Goal: Transaction & Acquisition: Purchase product/service

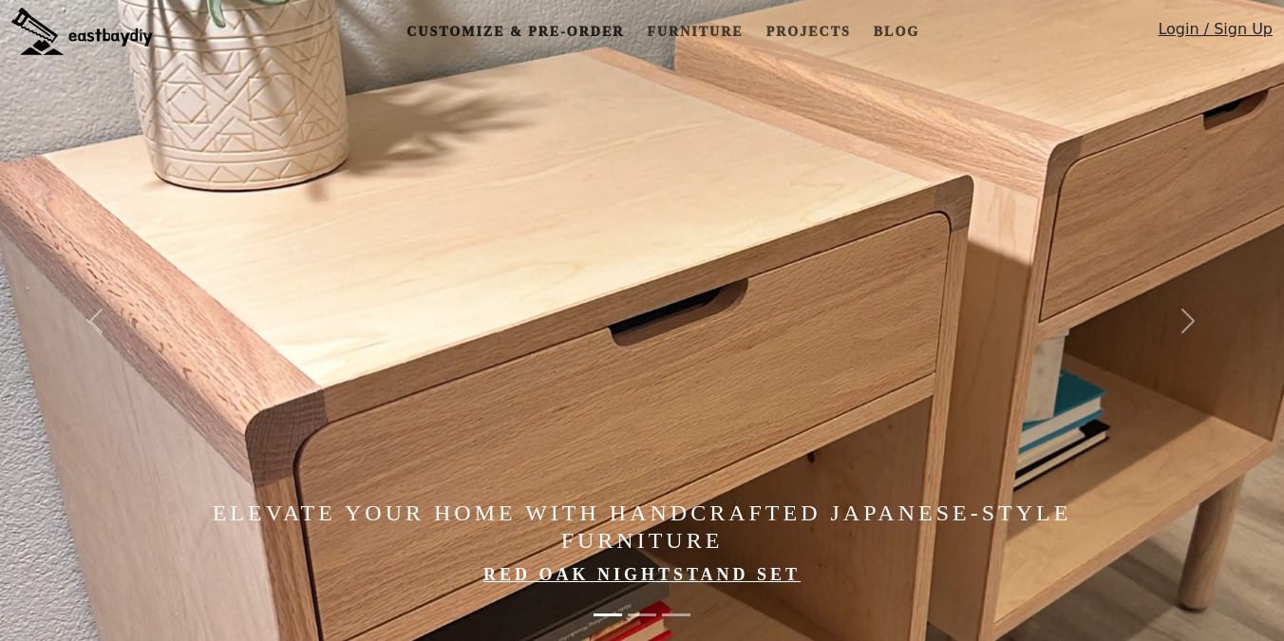
click at [546, 27] on link "Customize & Pre-order" at bounding box center [515, 31] width 233 height 35
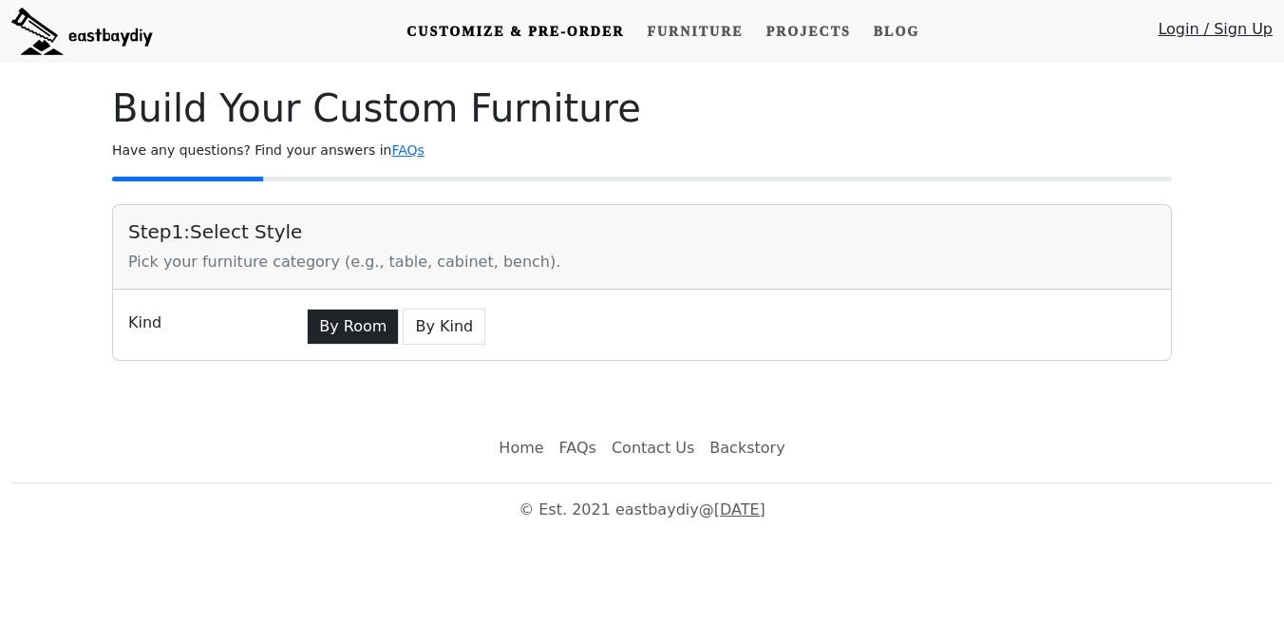
click at [363, 328] on button "By Room" at bounding box center [353, 327] width 92 height 36
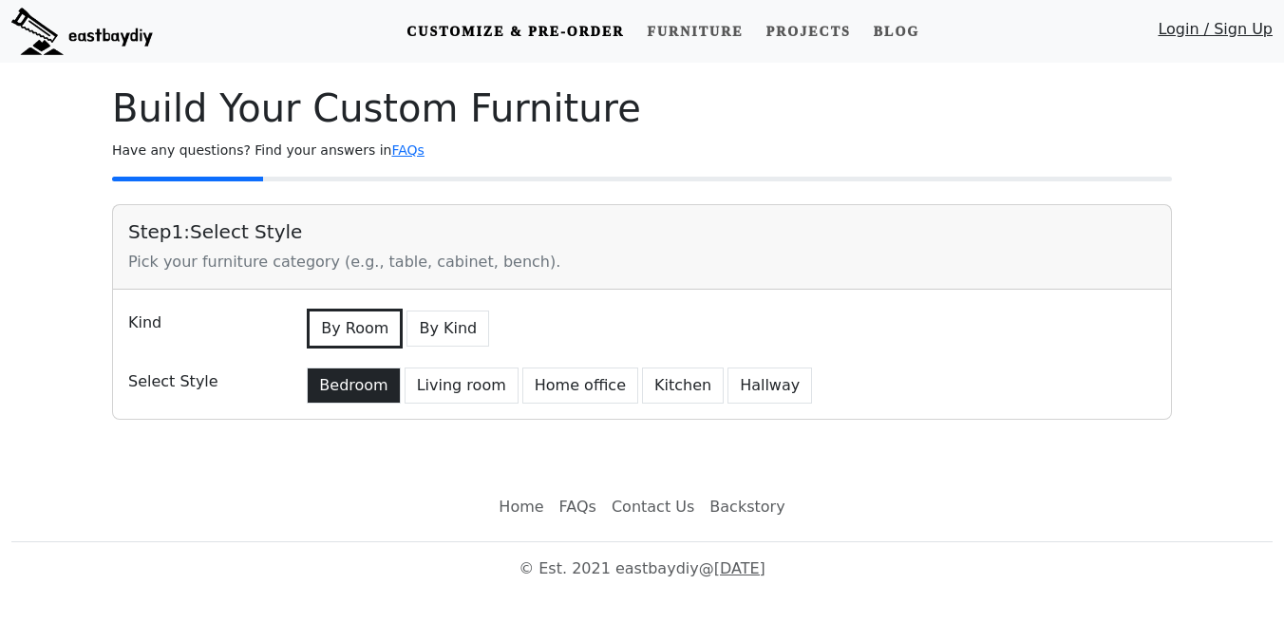
click at [352, 374] on button "Bedroom" at bounding box center [353, 385] width 93 height 36
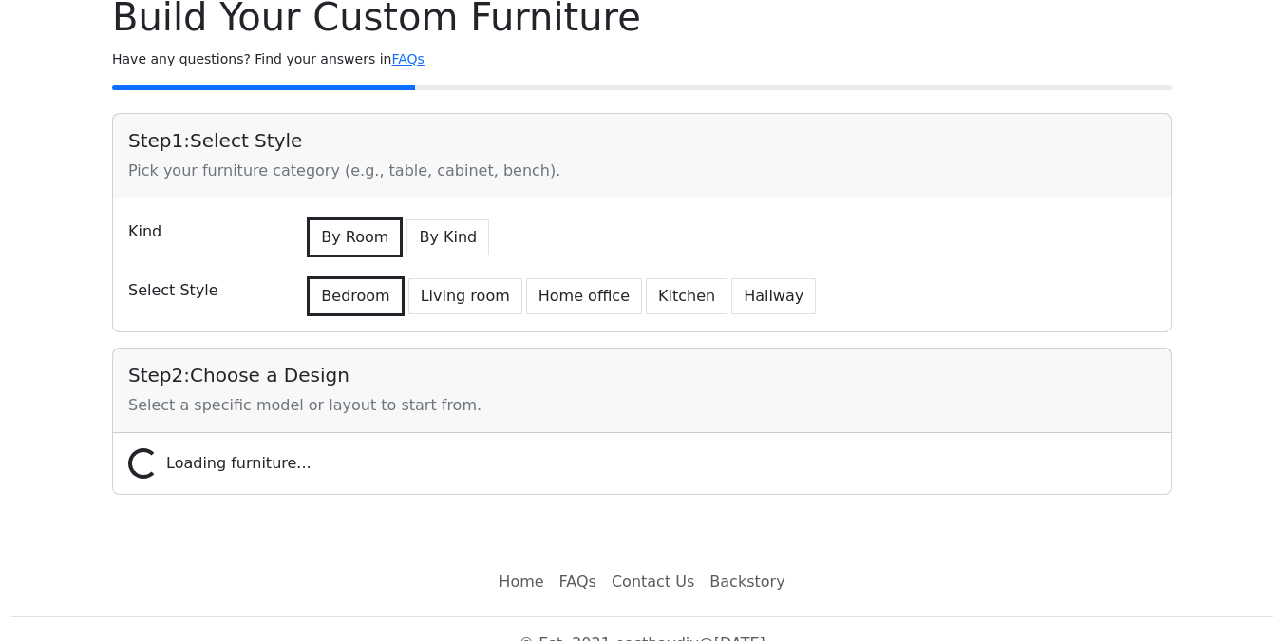
scroll to position [121, 0]
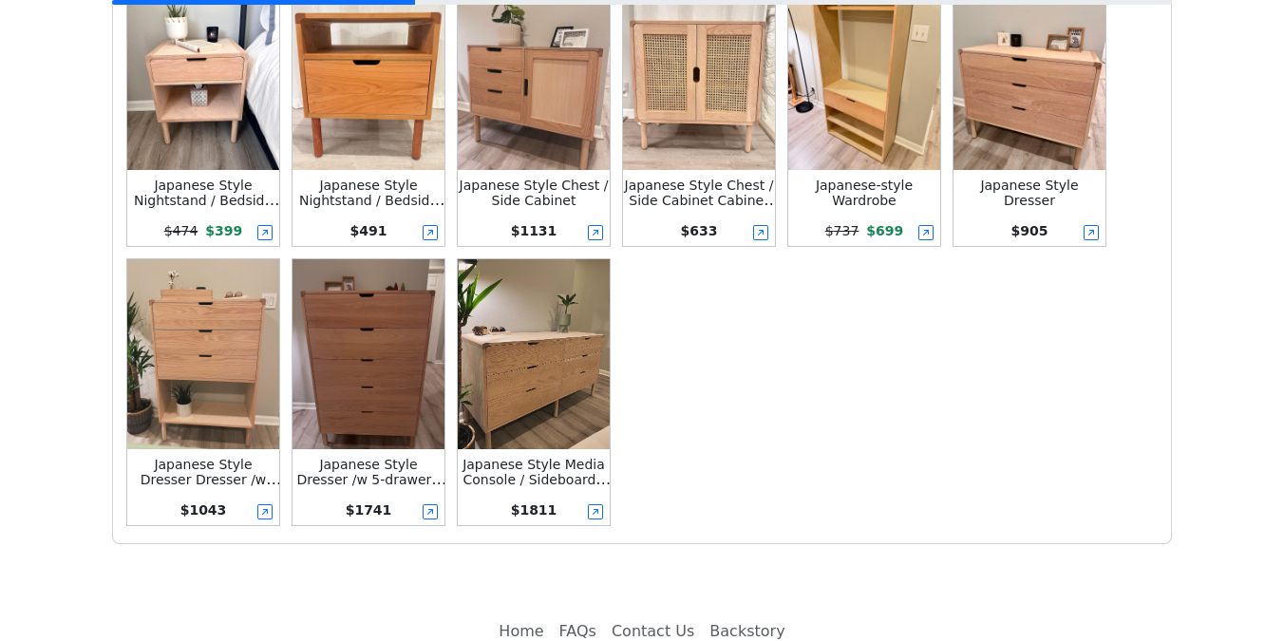
click at [370, 384] on img at bounding box center [368, 354] width 152 height 190
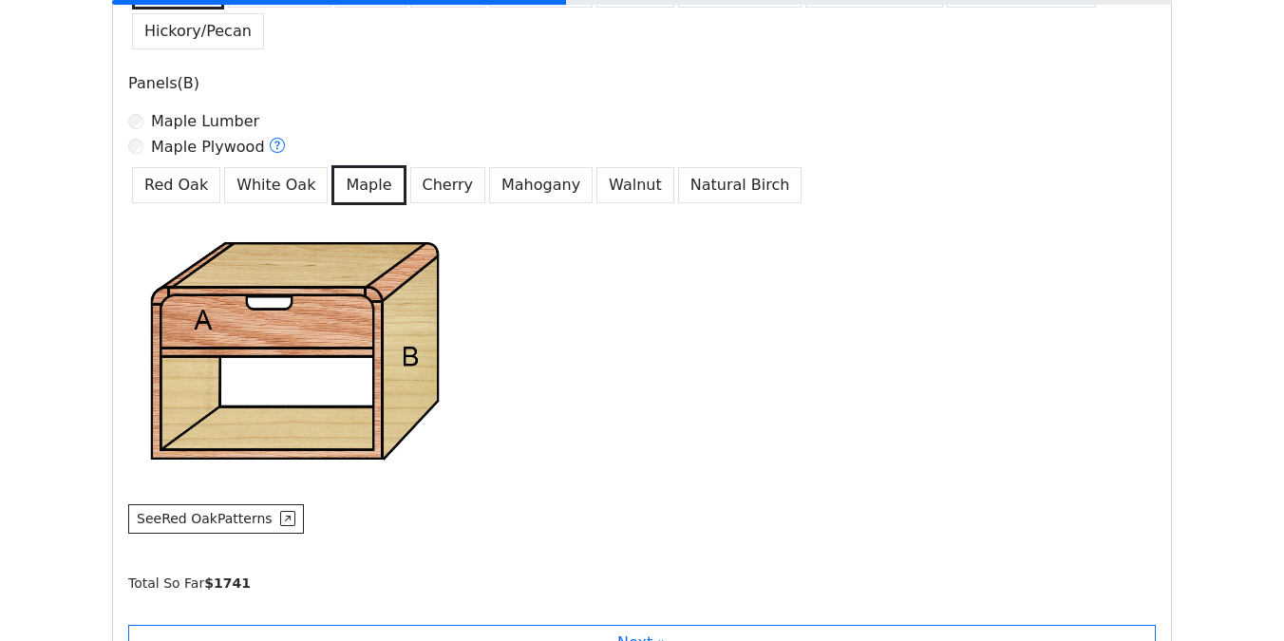
scroll to position [1500, 0]
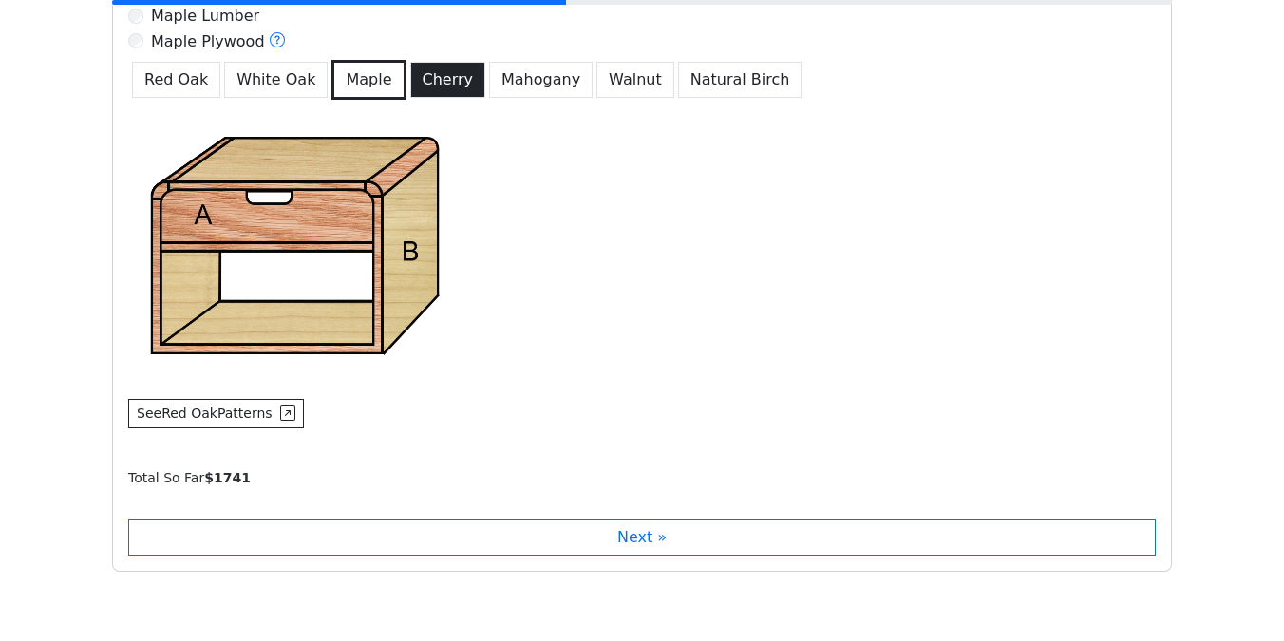
click at [420, 86] on button "Cherry" at bounding box center [448, 80] width 76 height 36
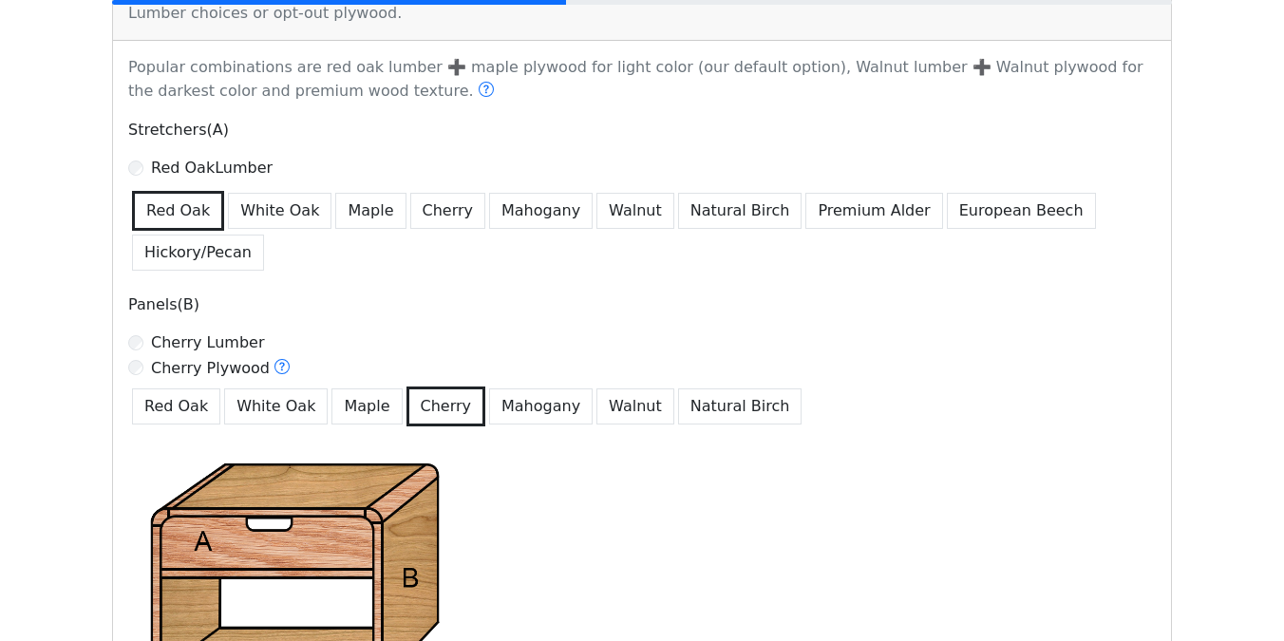
scroll to position [1079, 0]
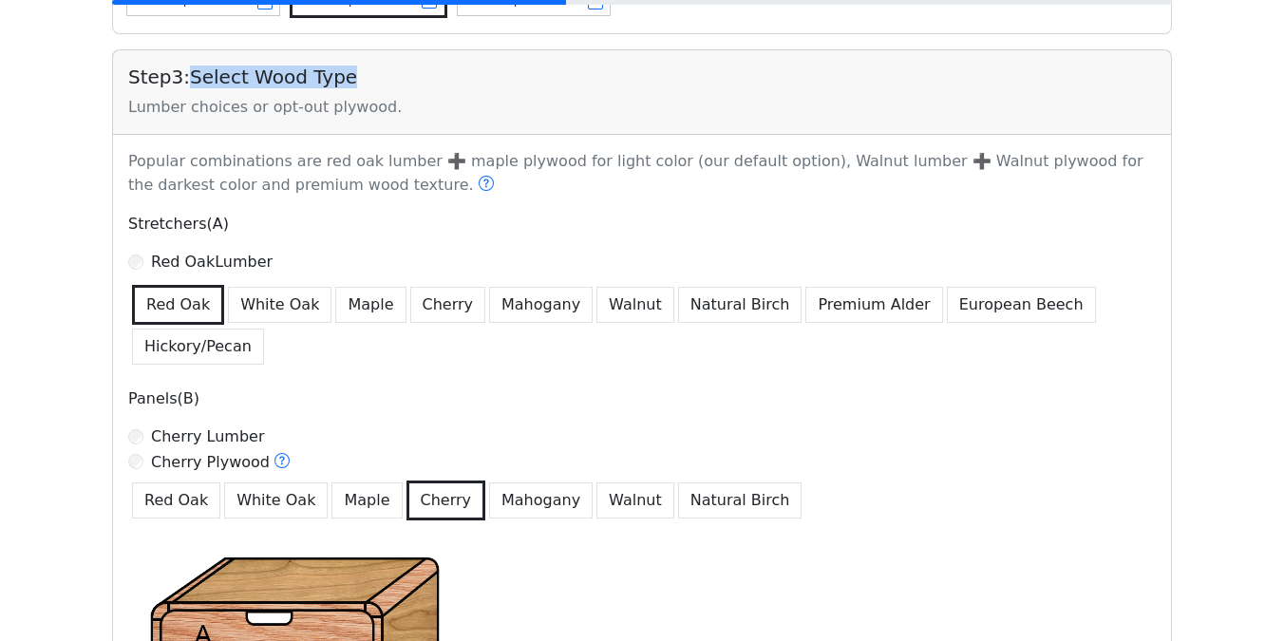
drag, startPoint x: 196, startPoint y: 81, endPoint x: 415, endPoint y: 81, distance: 219.3
click at [415, 81] on h5 "Step 3 : Select Wood Type" at bounding box center [641, 77] width 1027 height 23
copy h5 "Select Wood Type"
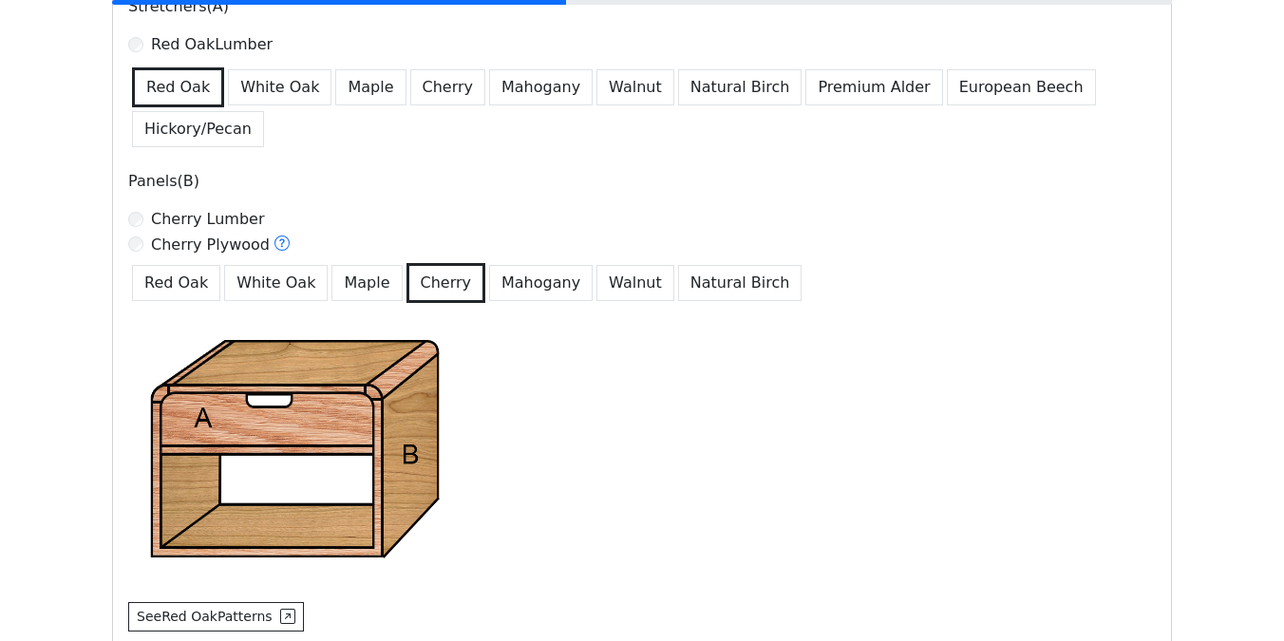
scroll to position [1156, 0]
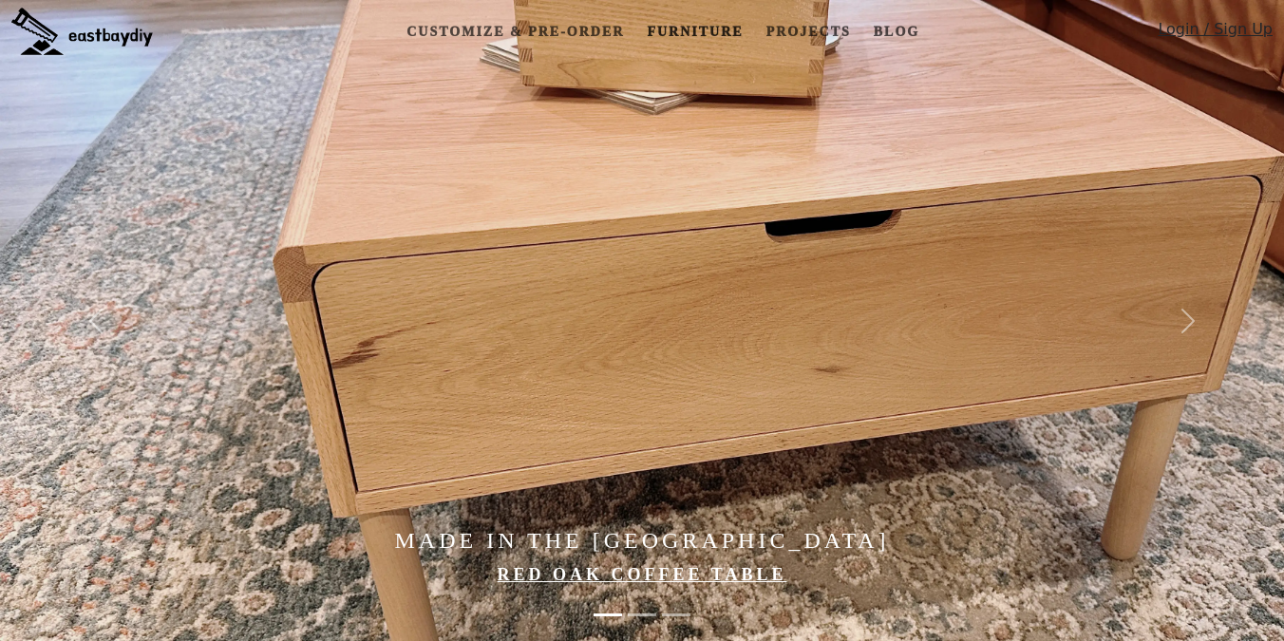
click at [692, 27] on link "Furniture" at bounding box center [694, 31] width 111 height 35
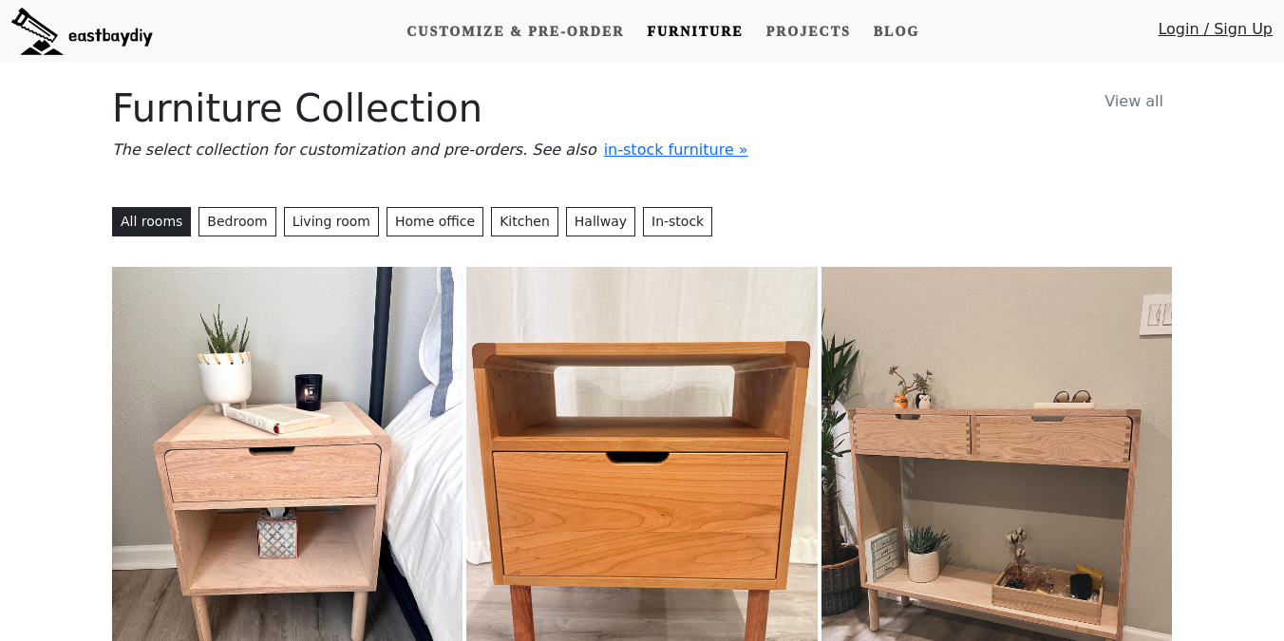
click at [387, 360] on img at bounding box center [287, 486] width 350 height 439
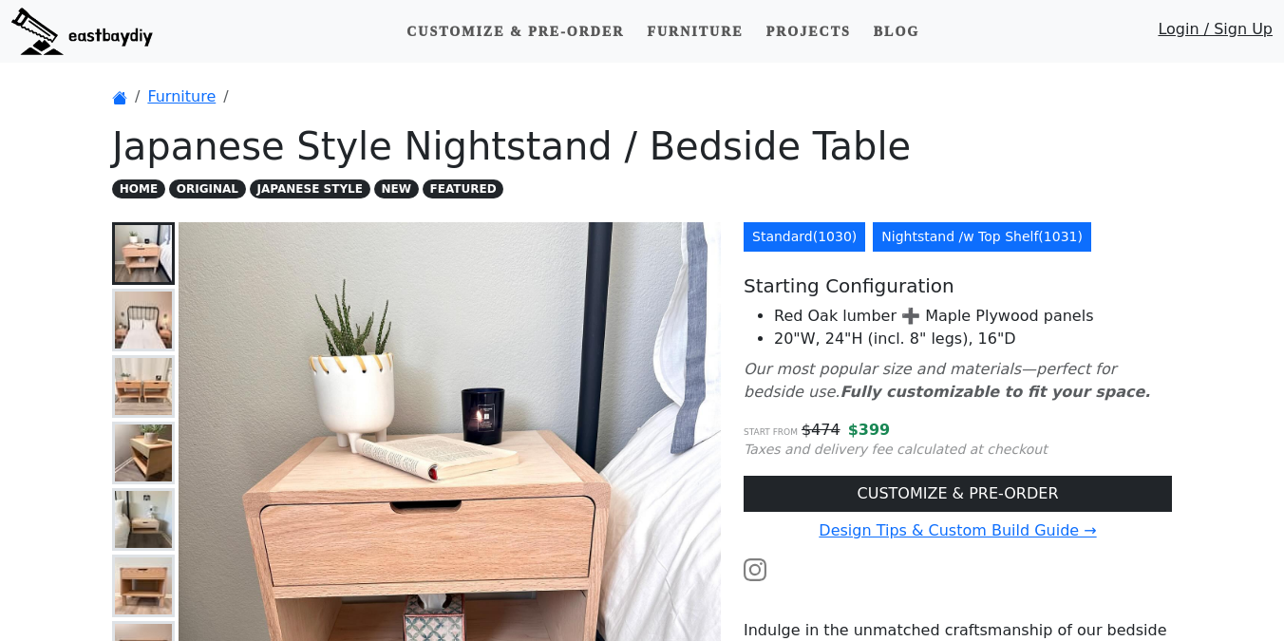
click at [901, 238] on link "Nightstand /w Top Shelf ( 1031 )" at bounding box center [981, 236] width 218 height 29
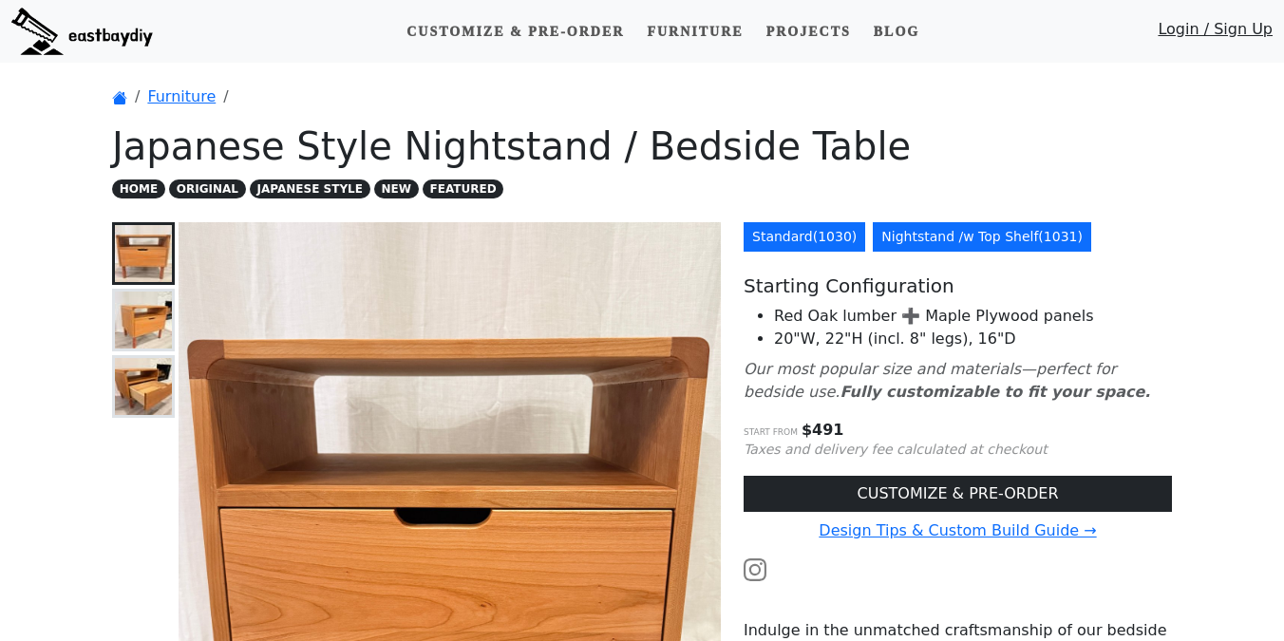
click at [804, 235] on link "Standard ( 1030 )" at bounding box center [804, 236] width 122 height 29
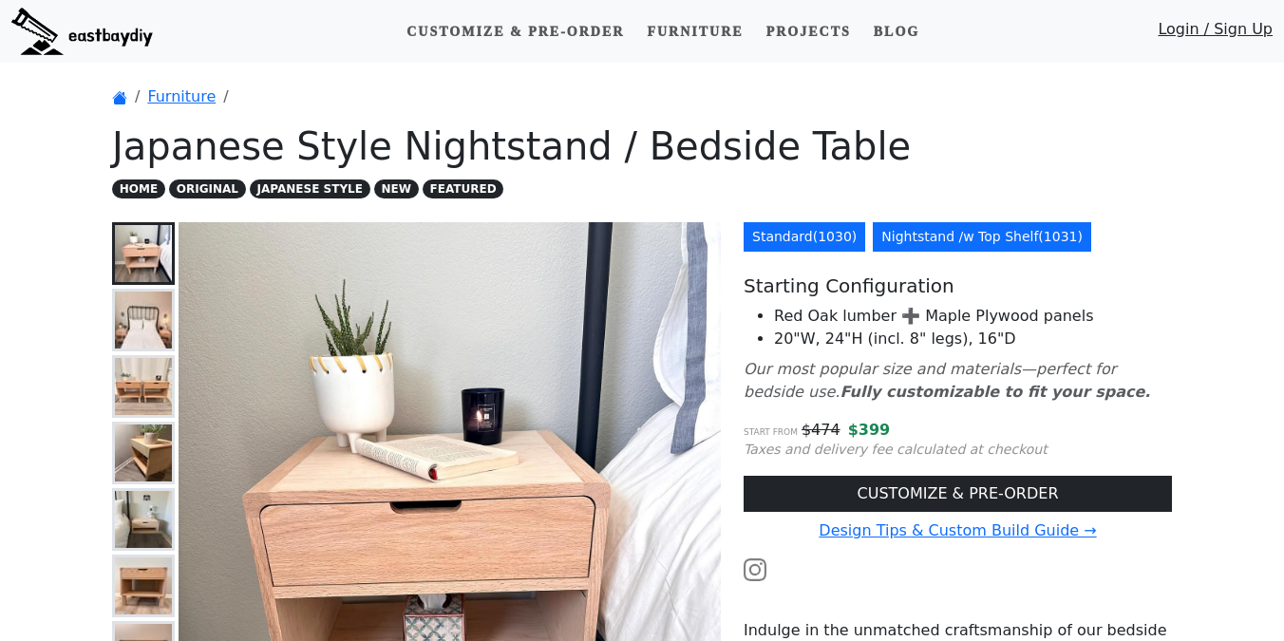
click at [887, 235] on link "Nightstand /w Top Shelf ( 1031 )" at bounding box center [981, 236] width 218 height 29
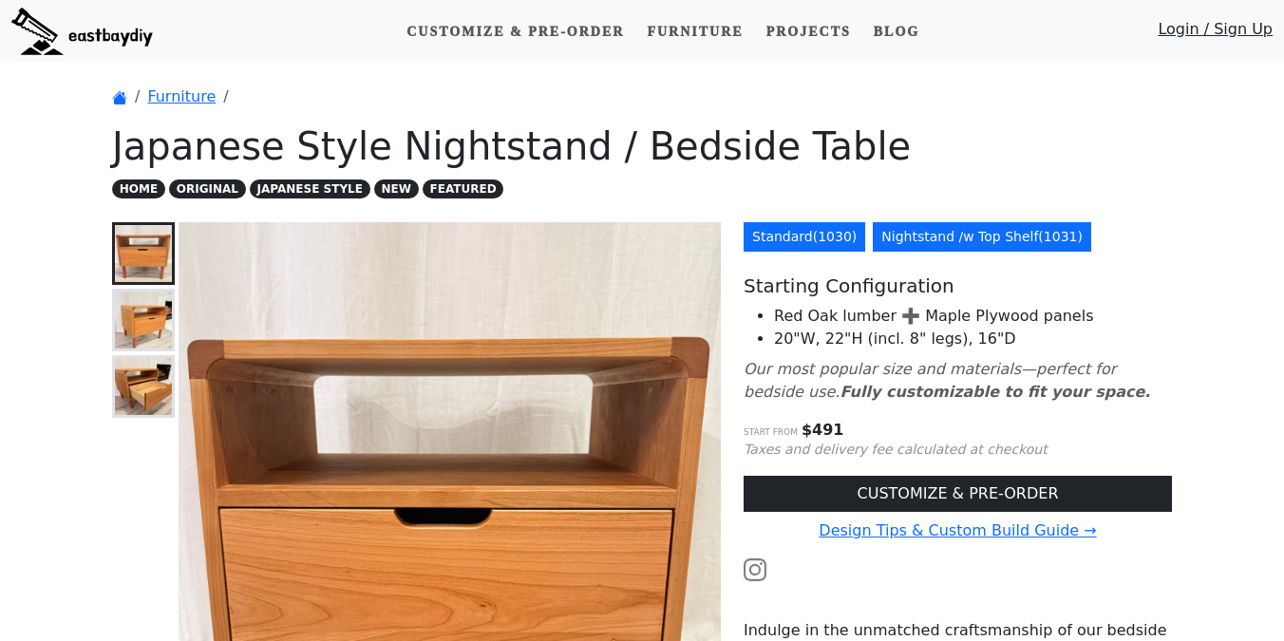
click at [784, 236] on link "Standard ( 1030 )" at bounding box center [804, 236] width 122 height 29
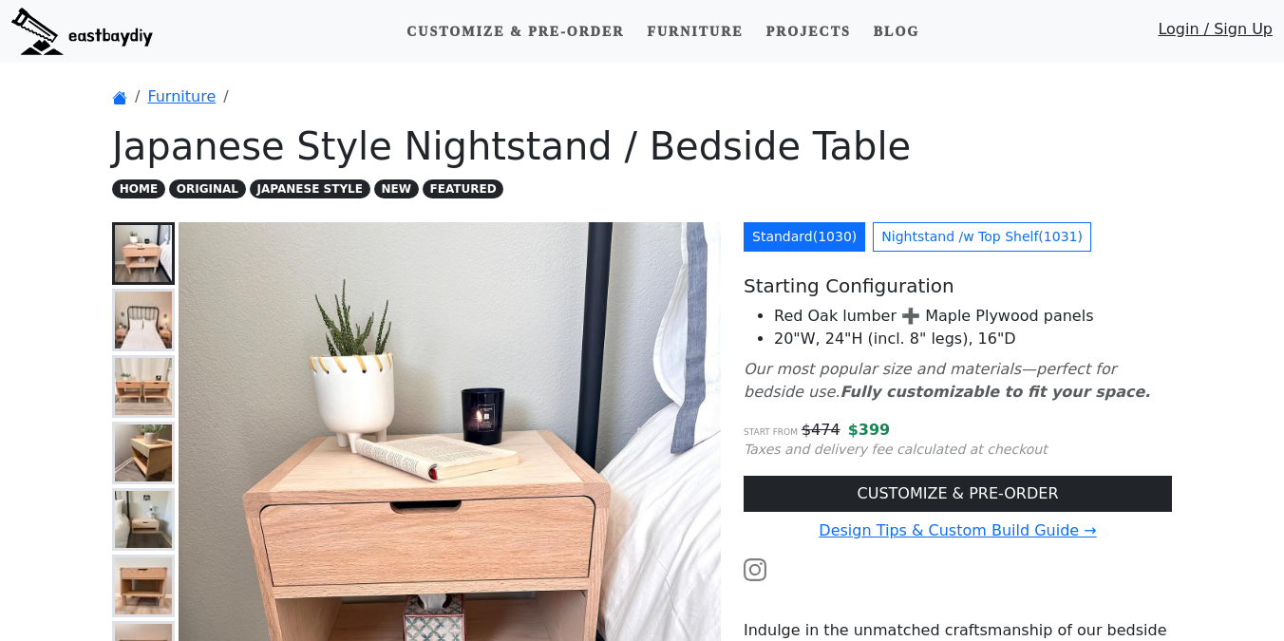
click at [151, 406] on img at bounding box center [143, 386] width 57 height 57
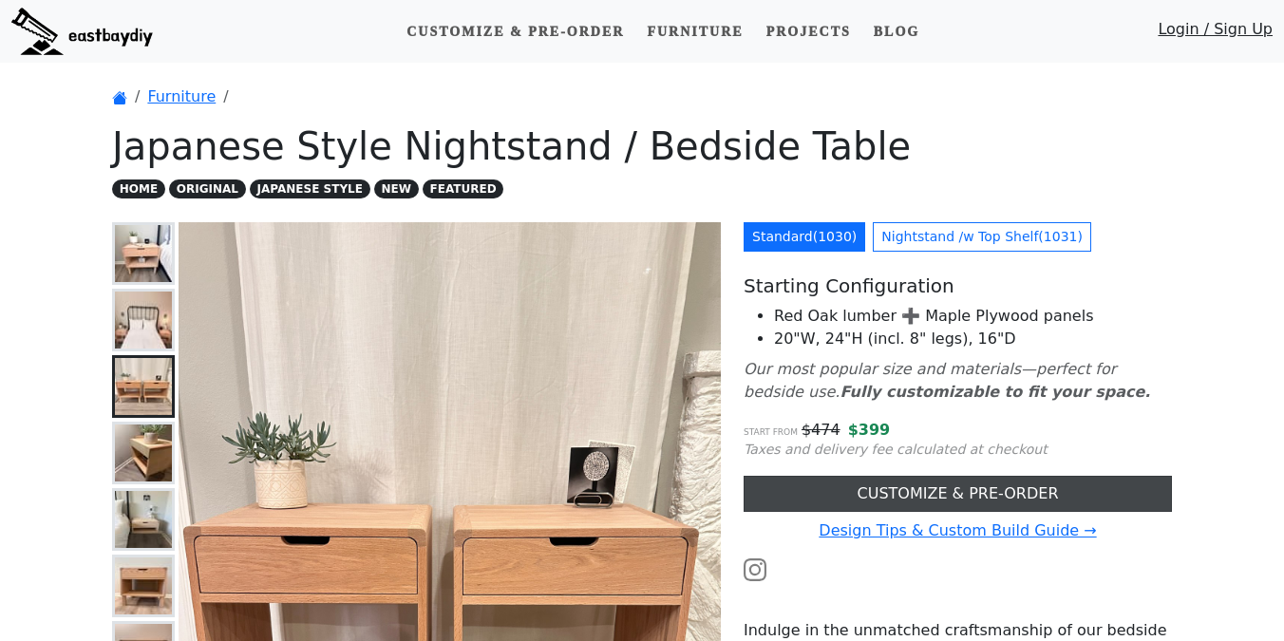
click at [891, 486] on link "CUSTOMIZE & PRE-ORDER" at bounding box center [957, 494] width 428 height 36
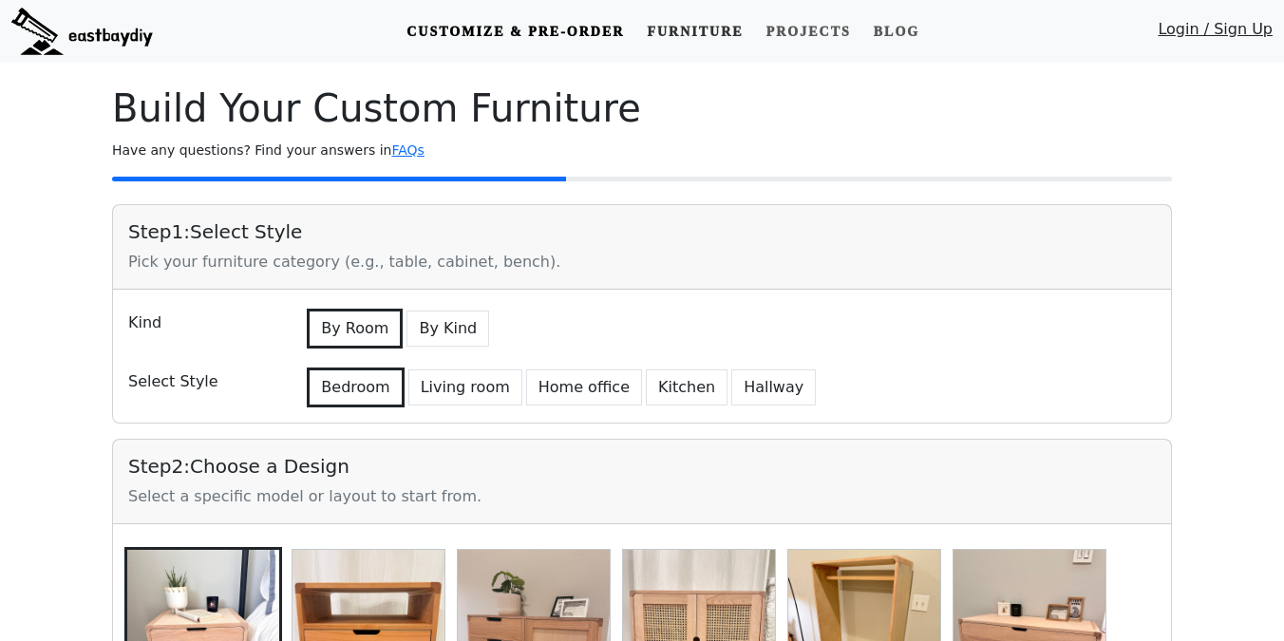
click at [662, 38] on link "Furniture" at bounding box center [694, 31] width 111 height 35
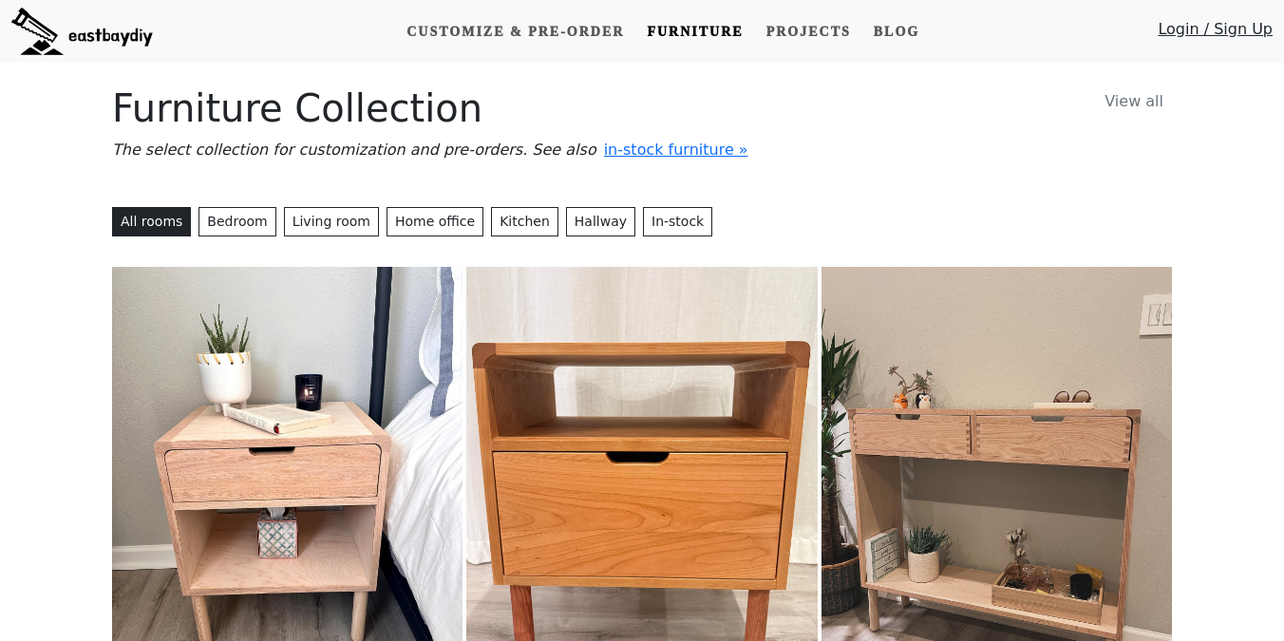
click at [235, 339] on img at bounding box center [287, 486] width 350 height 439
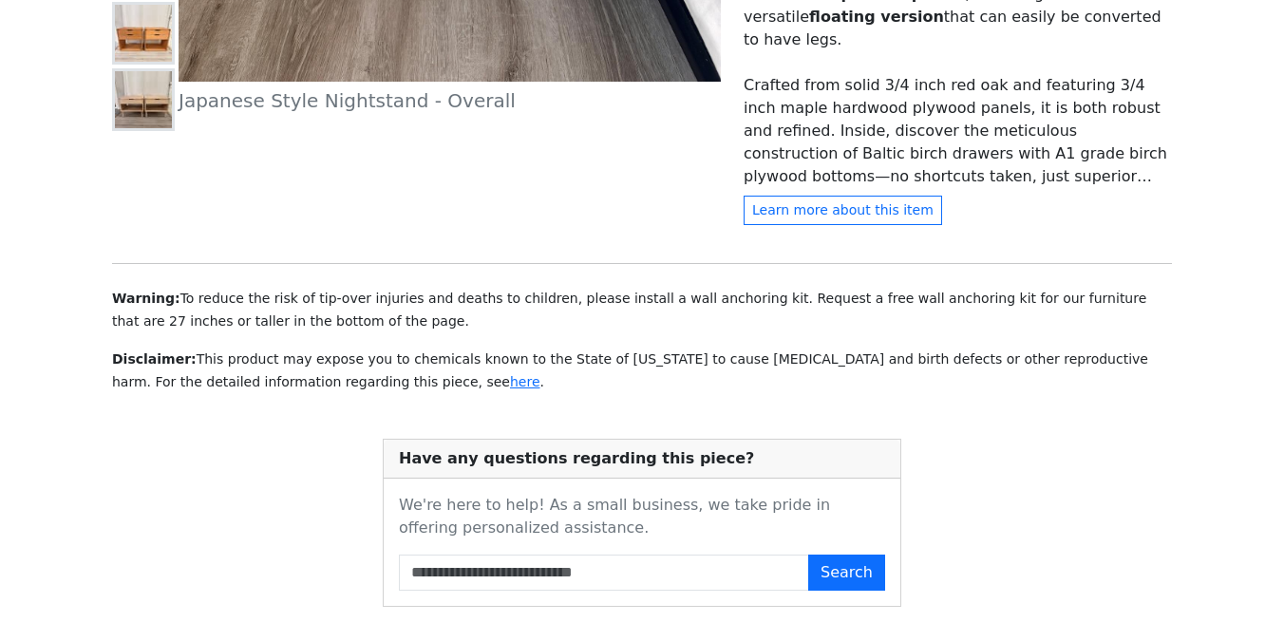
scroll to position [821, 0]
